Goal: Information Seeking & Learning: Compare options

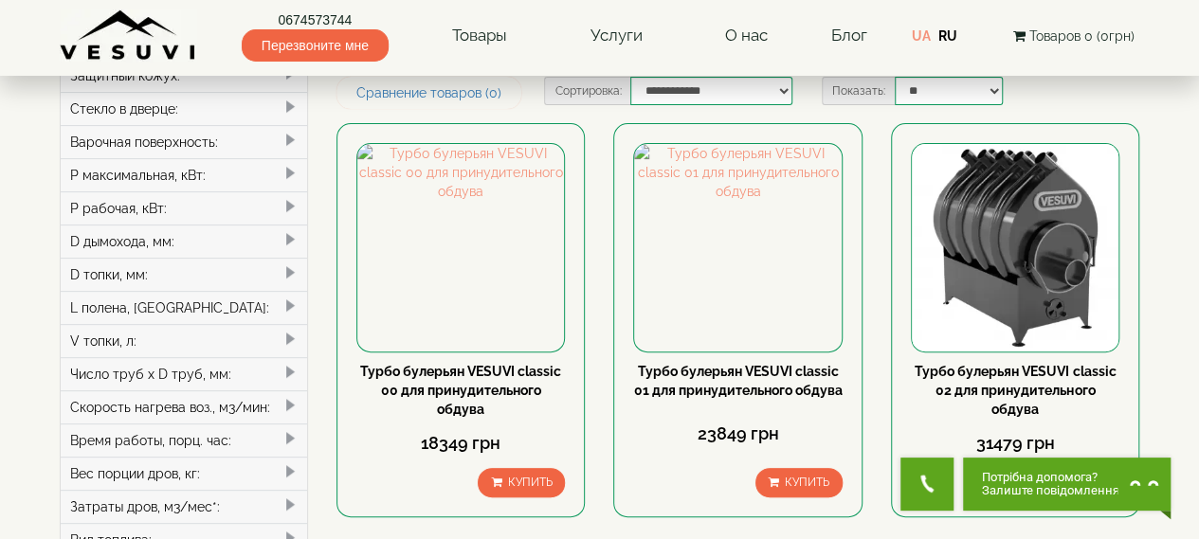
scroll to position [284, 0]
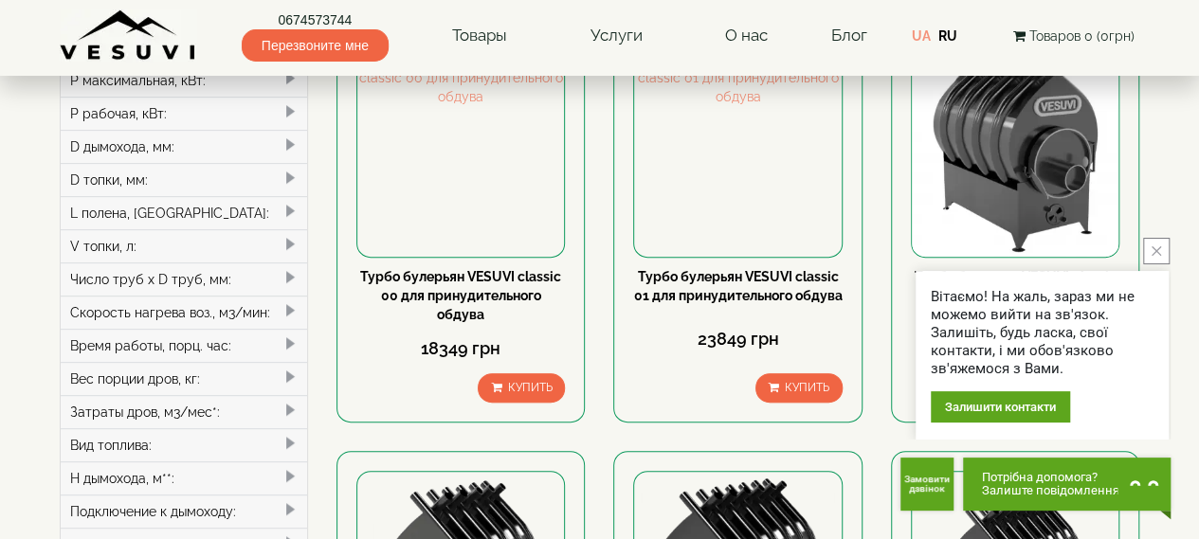
click at [1160, 252] on button "close button" at bounding box center [1156, 251] width 27 height 27
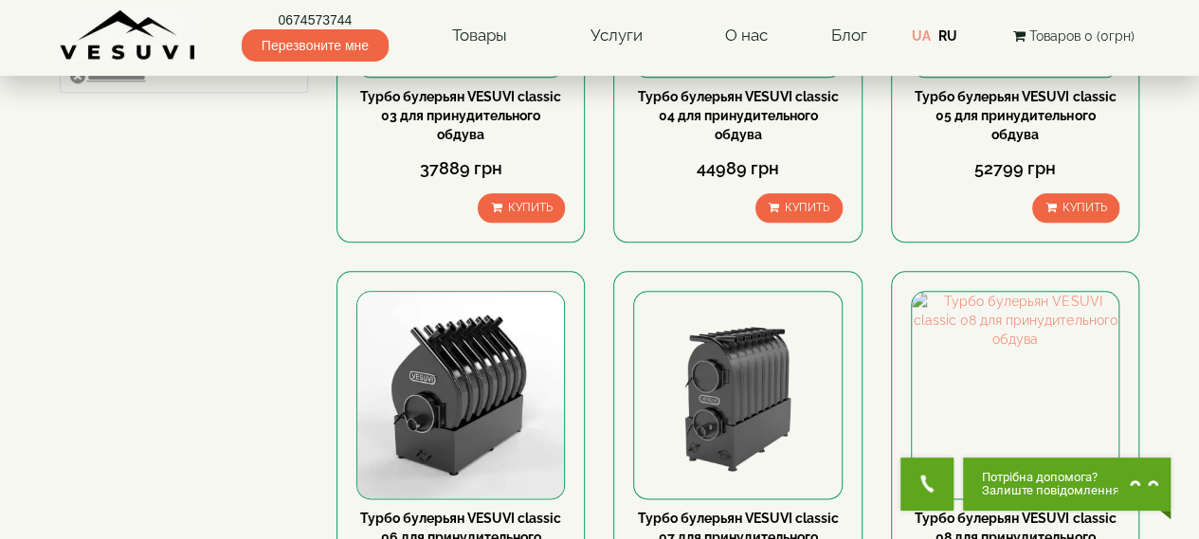
scroll to position [948, 0]
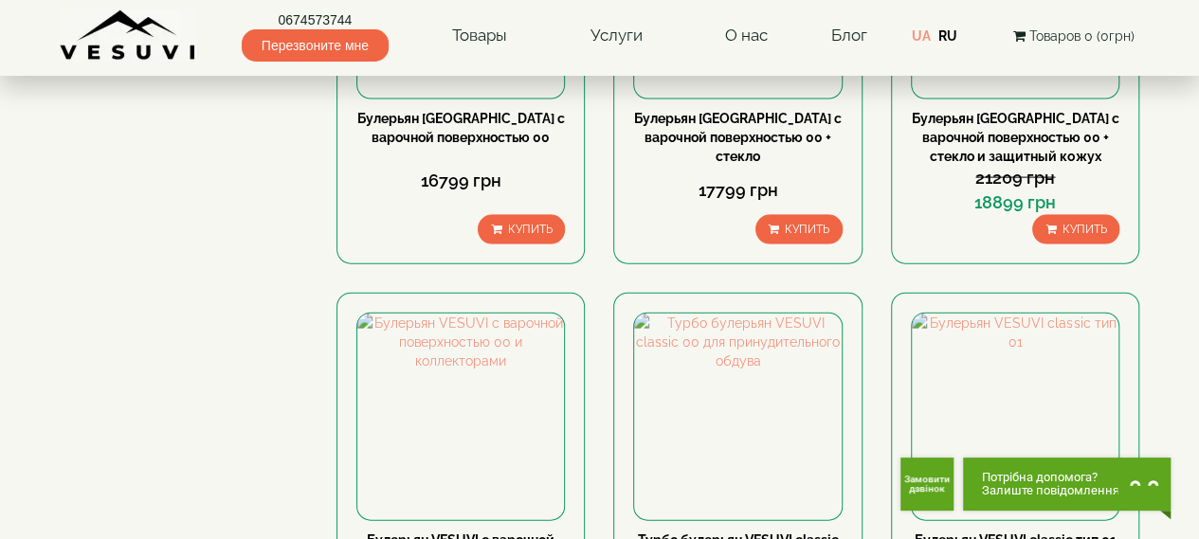
scroll to position [2085, 0]
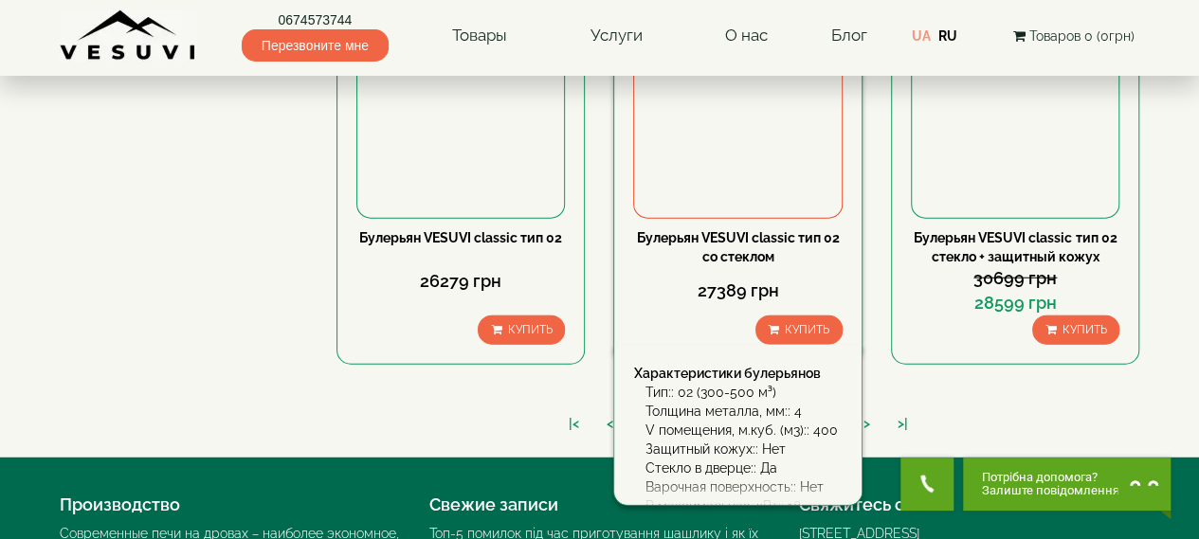
scroll to position [2274, 0]
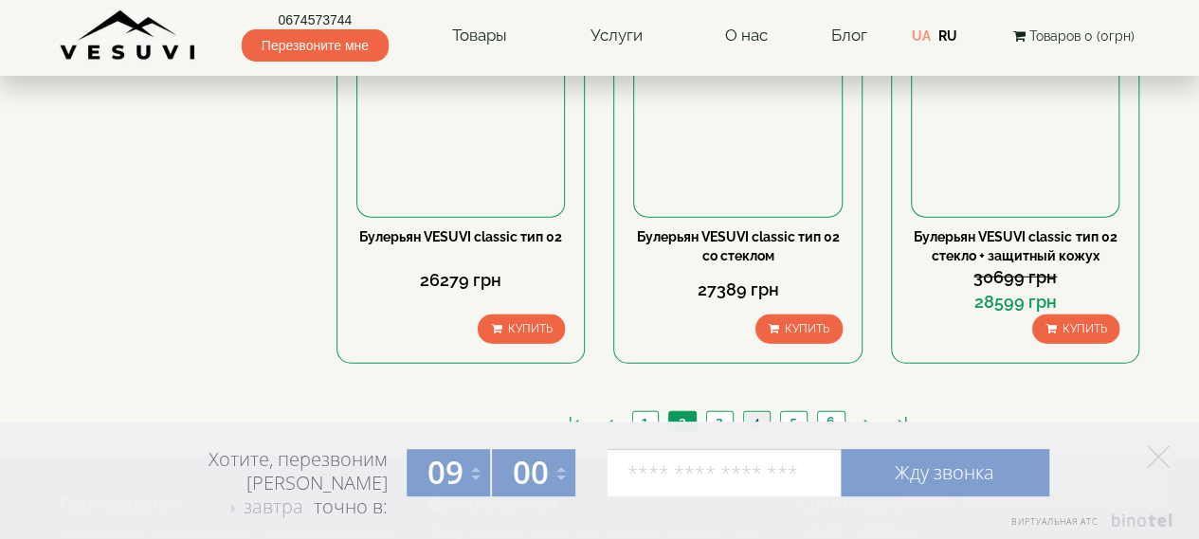
click at [756, 412] on link "4" at bounding box center [756, 422] width 27 height 20
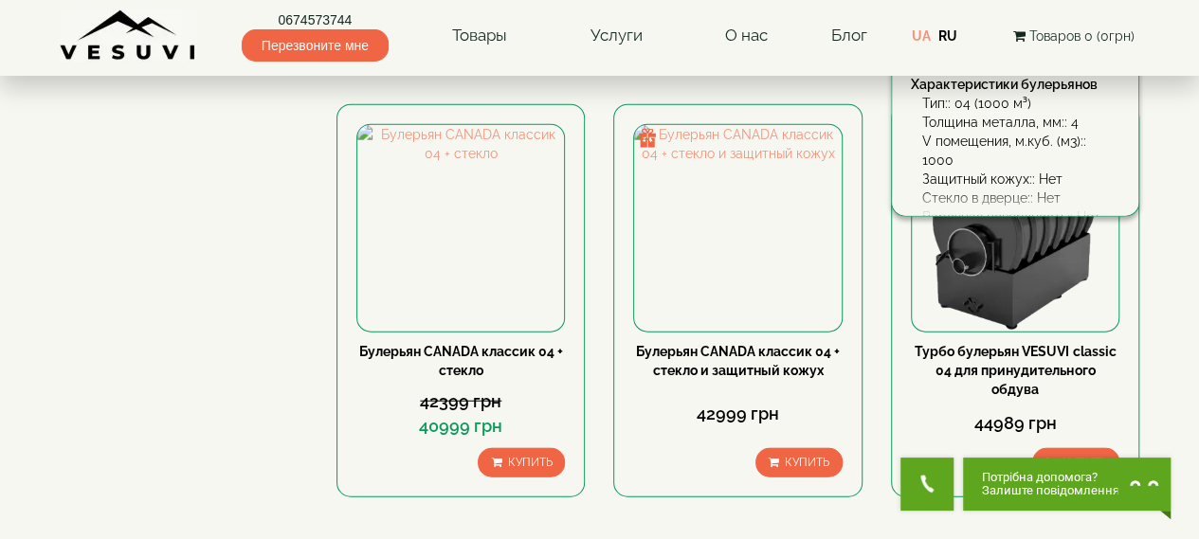
scroll to position [2179, 0]
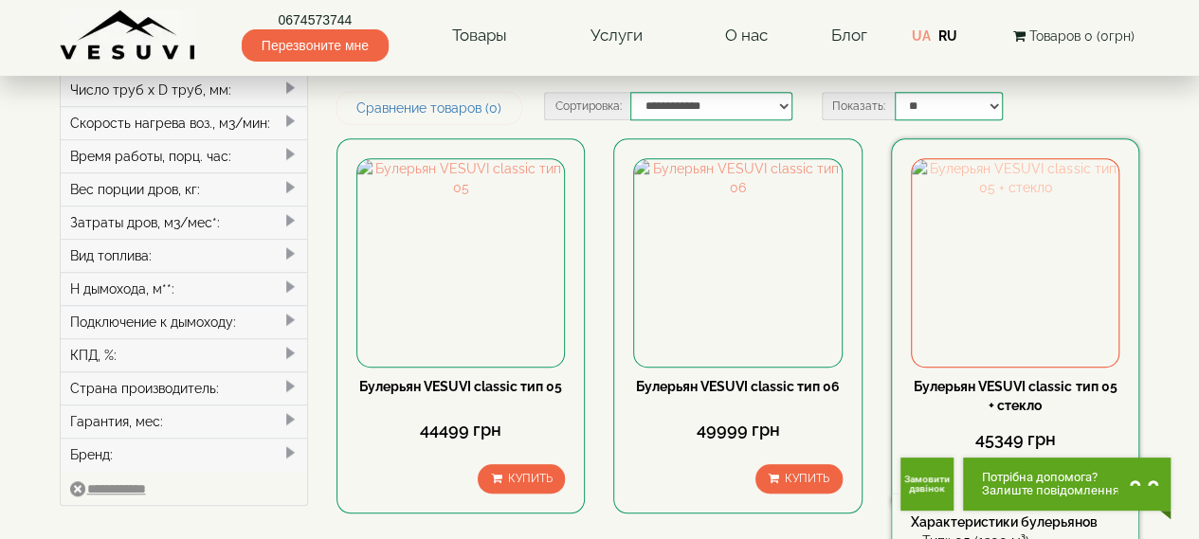
scroll to position [663, 0]
